Goal: Task Accomplishment & Management: Manage account settings

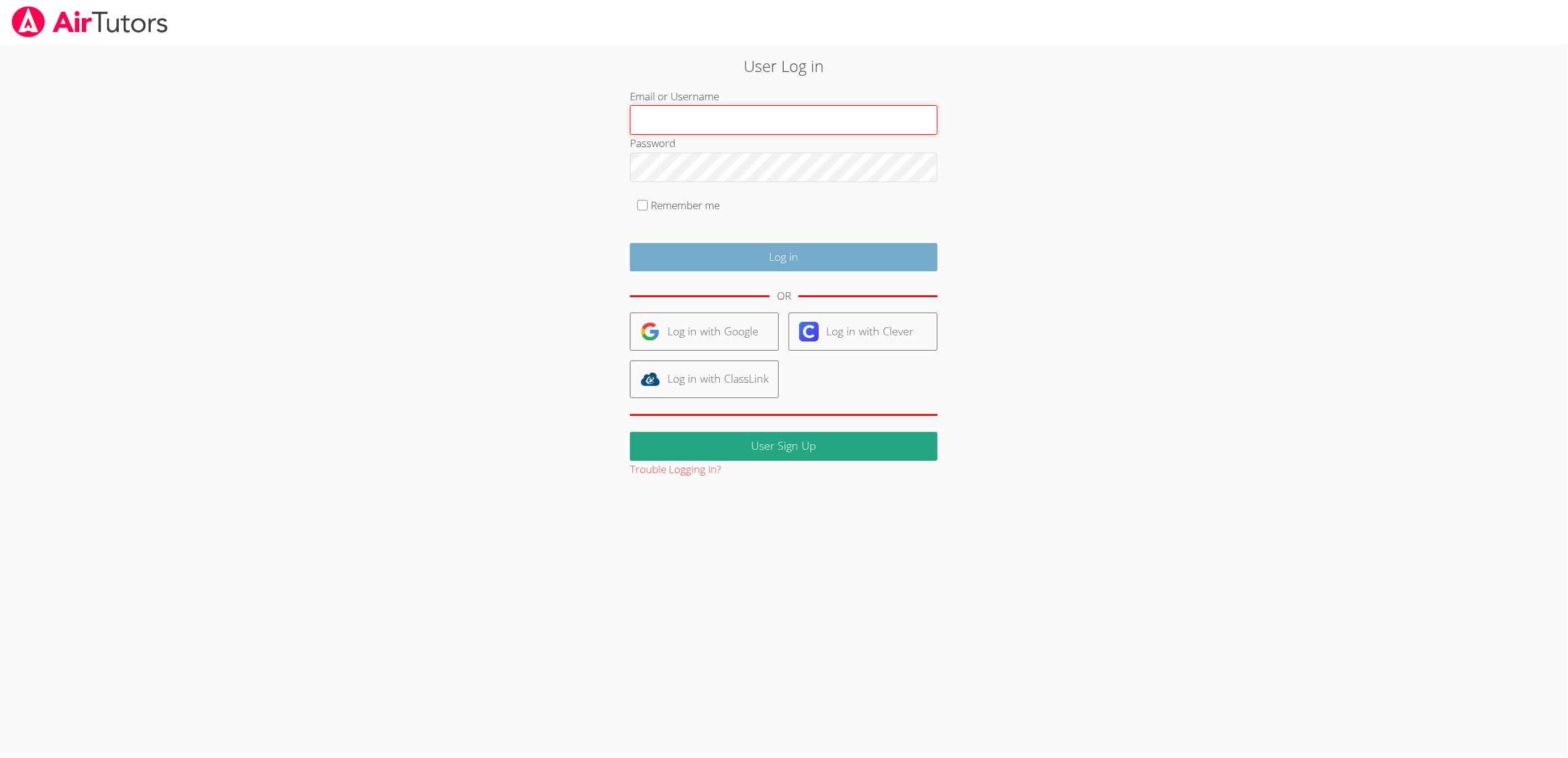
type input "sbrinkley26@gmail.com"
click at [898, 268] on input "Log in" at bounding box center [784, 257] width 308 height 29
